Goal: Check status: Check status

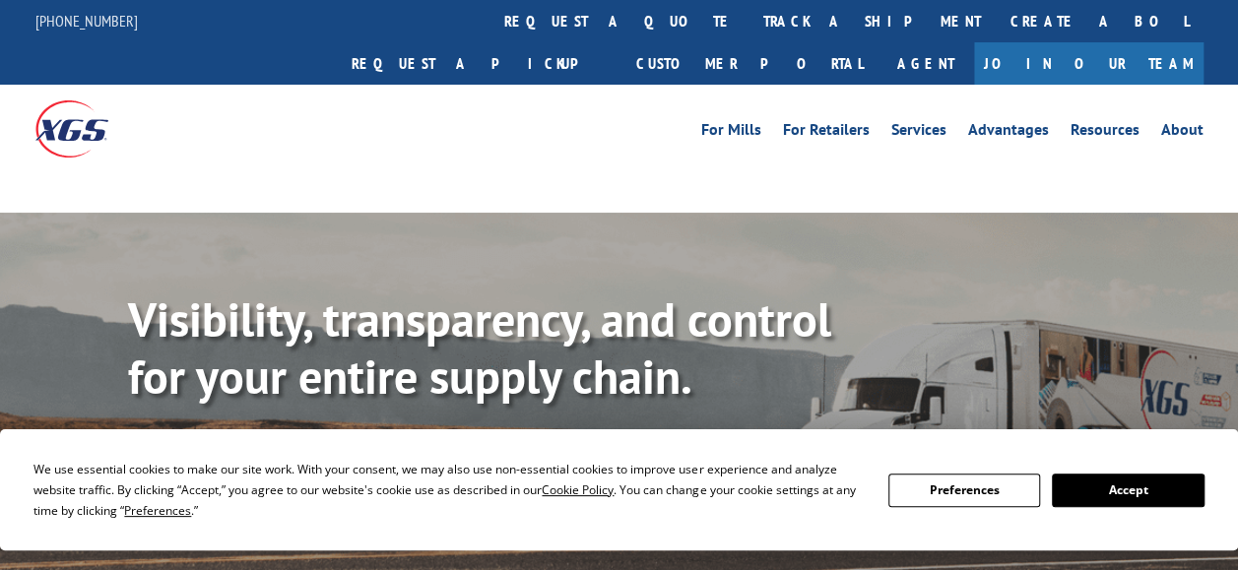
scroll to position [99, 0]
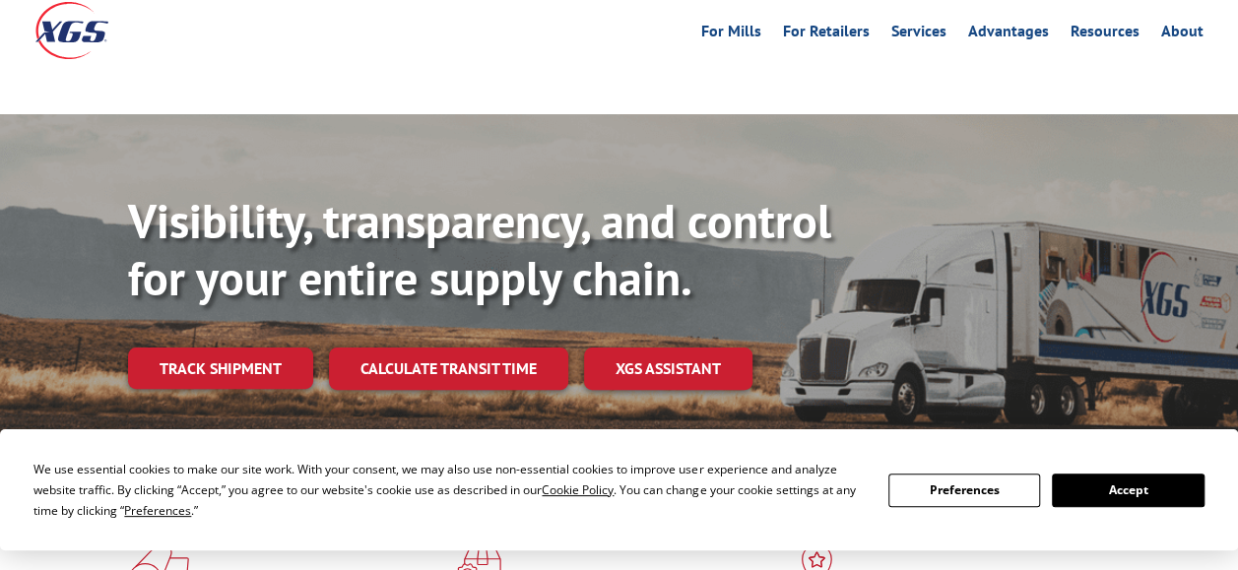
drag, startPoint x: 1111, startPoint y: 485, endPoint x: 1074, endPoint y: 458, distance: 45.9
click at [1111, 485] on button "Accept" at bounding box center [1128, 490] width 152 height 33
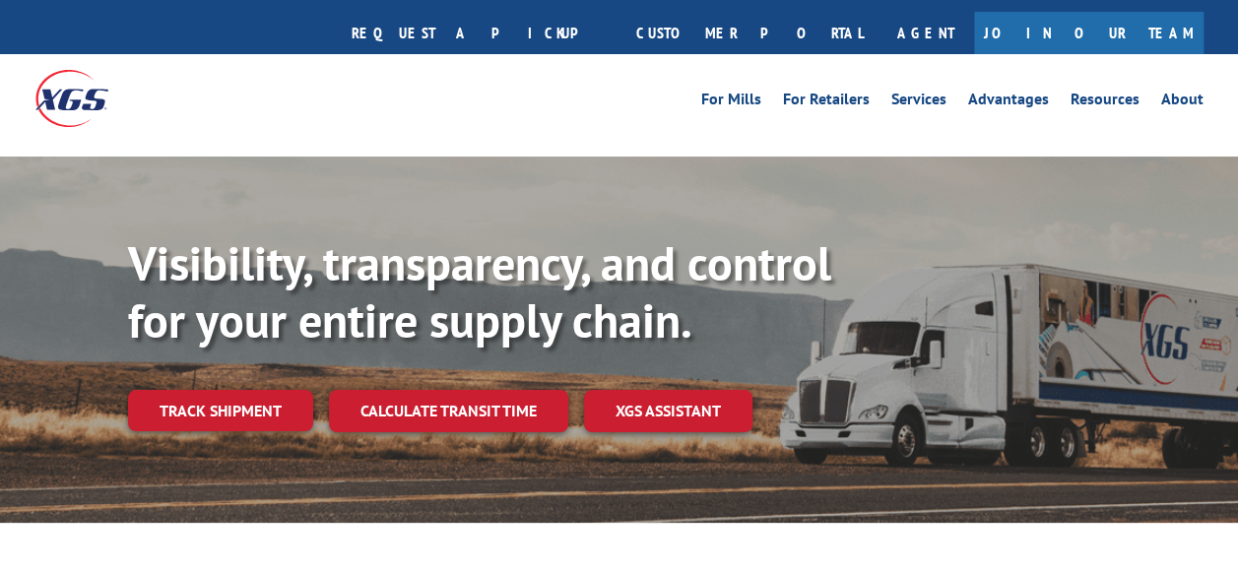
scroll to position [0, 0]
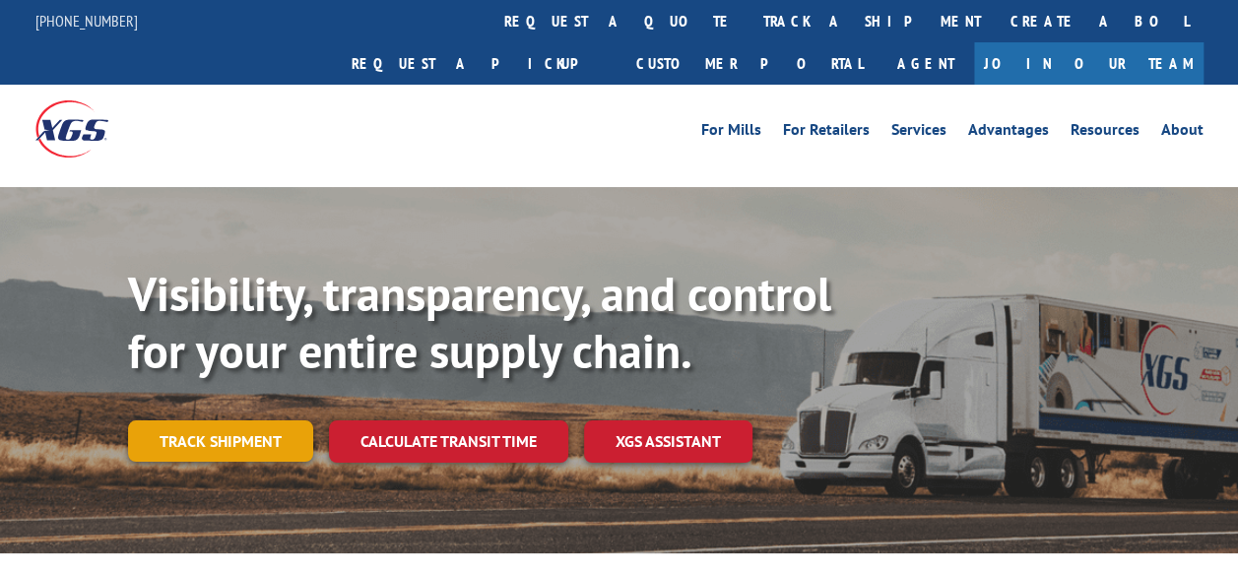
click at [238, 421] on link "Track shipment" at bounding box center [220, 441] width 185 height 41
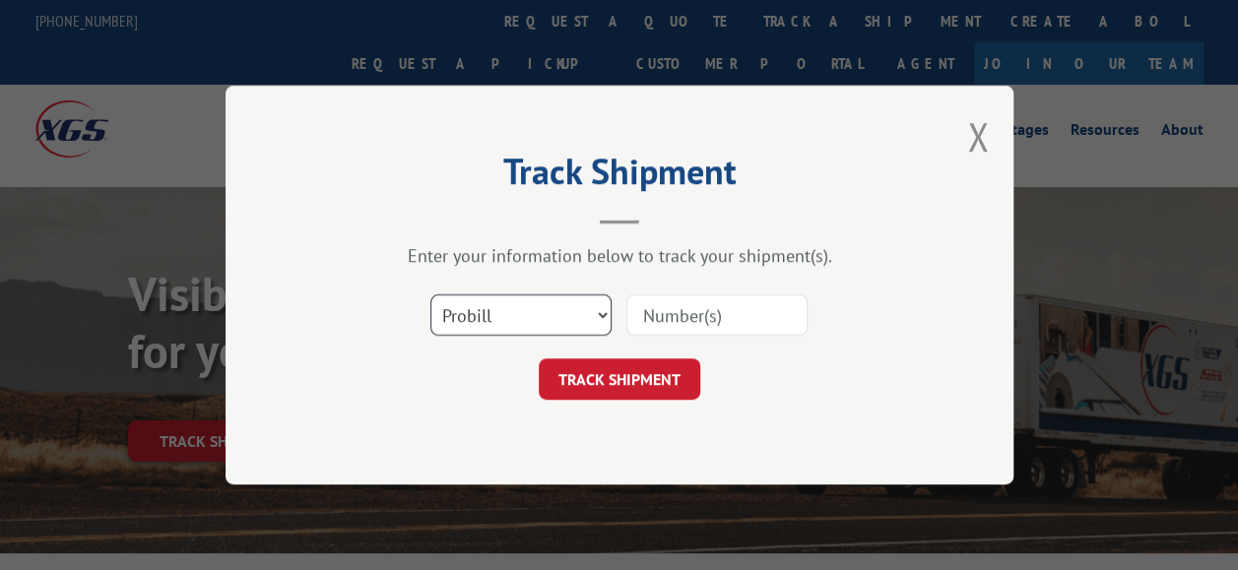
click at [593, 307] on select "Select category... Probill BOL PO" at bounding box center [520, 315] width 181 height 41
select select "bol"
click at [430, 295] on select "Select category... Probill BOL PO" at bounding box center [520, 315] width 181 height 41
click at [668, 318] on input at bounding box center [717, 315] width 181 height 41
paste input "17574516"
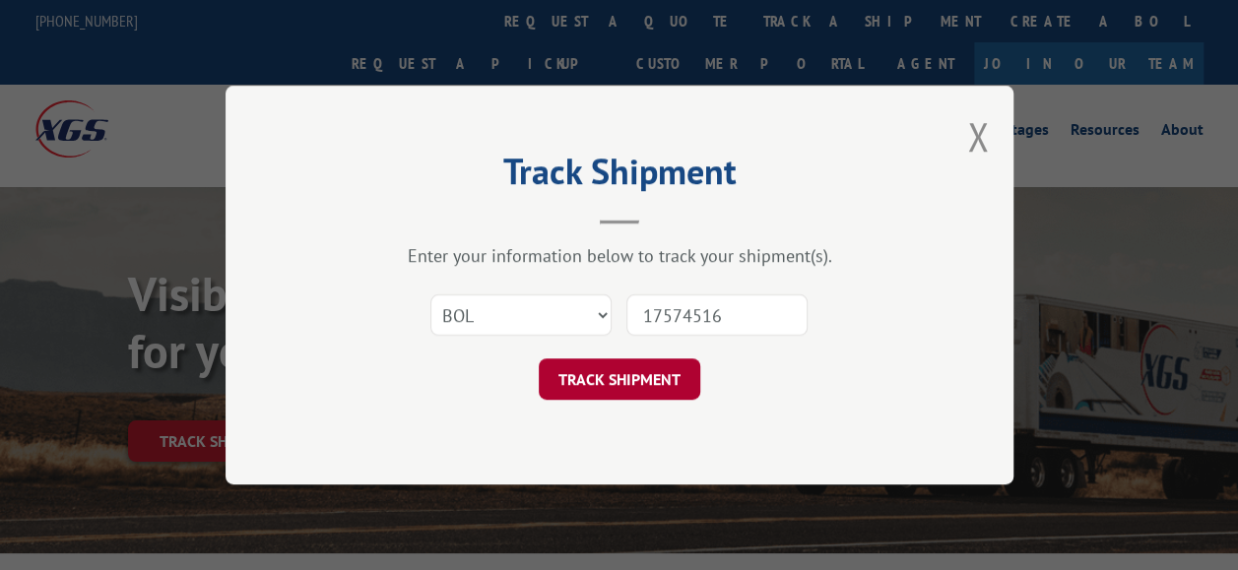
type input "17574516"
click at [648, 378] on button "TRACK SHIPMENT" at bounding box center [620, 379] width 162 height 41
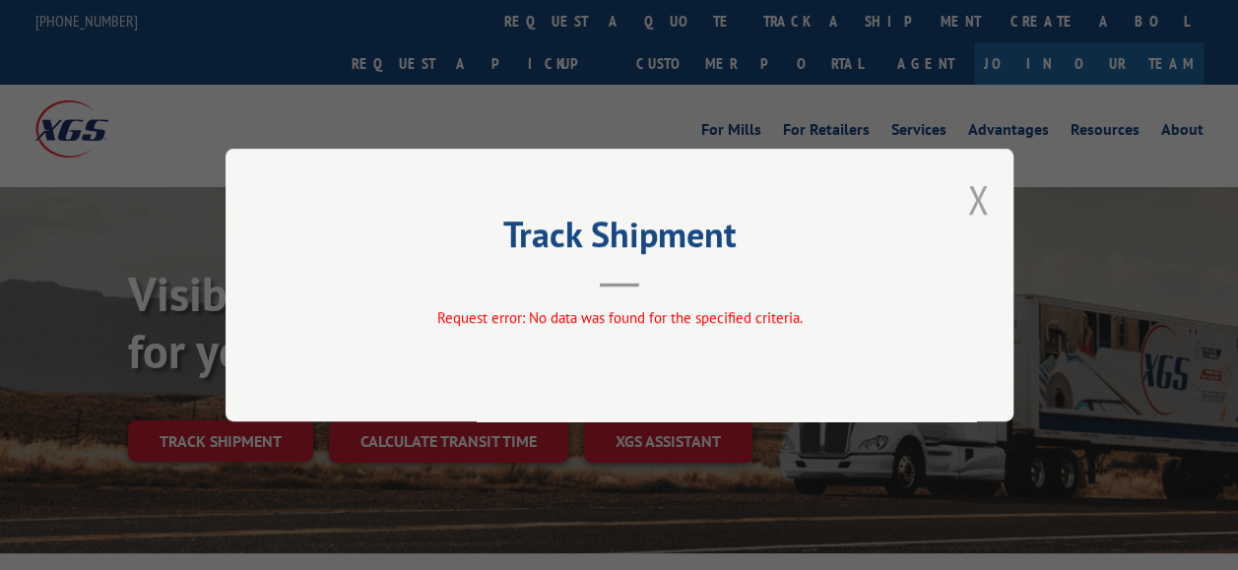
click at [974, 201] on button "Close modal" at bounding box center [978, 199] width 22 height 52
